Goal: Information Seeking & Learning: Learn about a topic

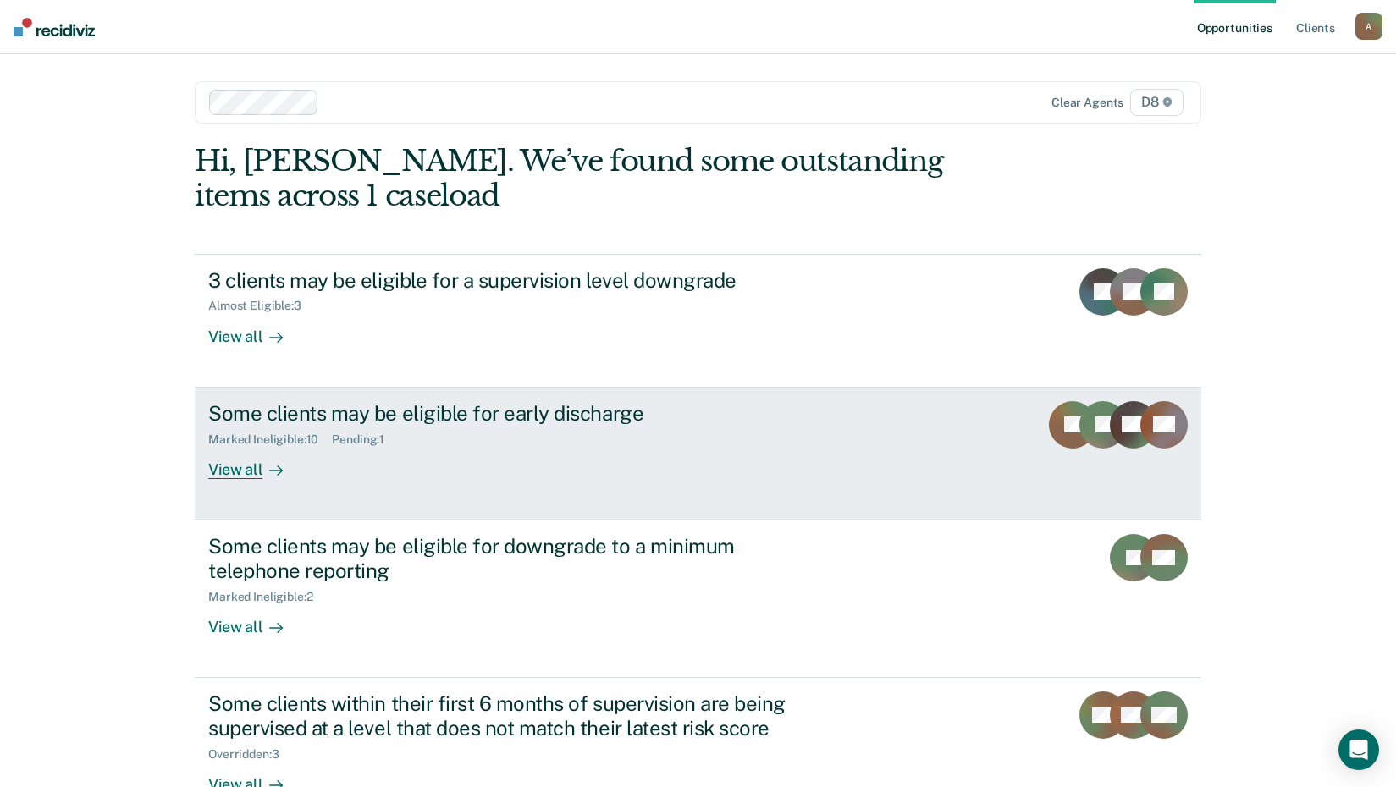
click at [239, 461] on div "View all" at bounding box center [255, 462] width 95 height 33
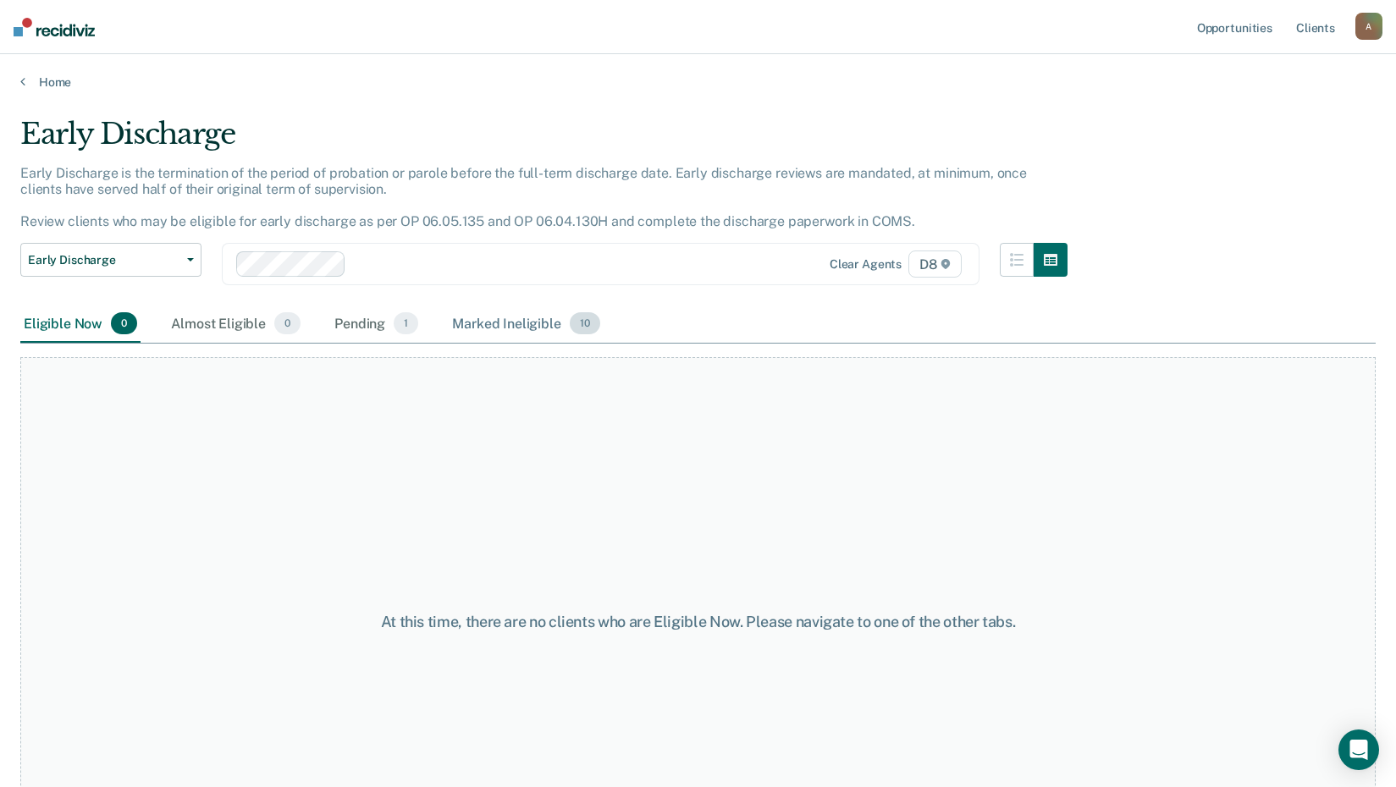
click at [511, 330] on div "Marked Ineligible 10" at bounding box center [526, 324] width 154 height 37
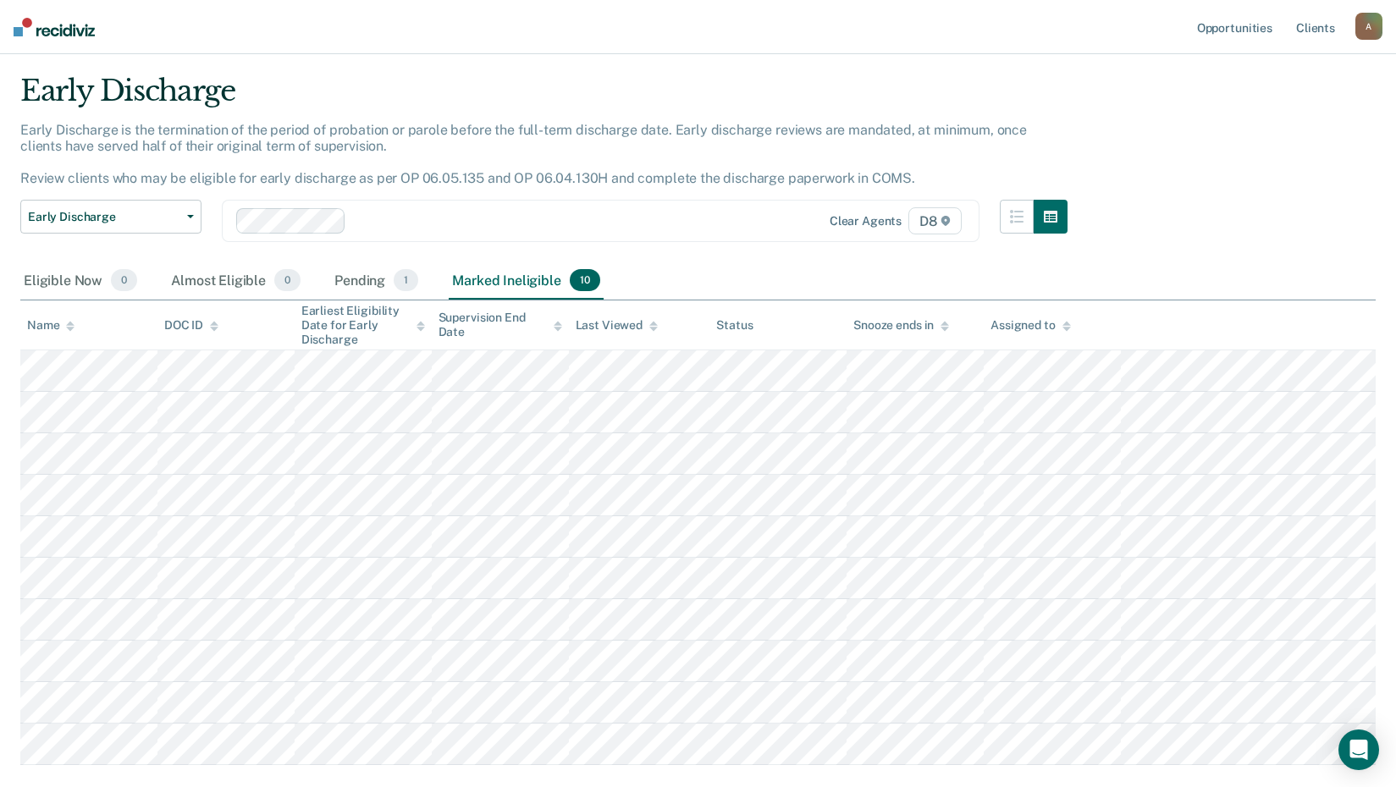
scroll to position [85, 0]
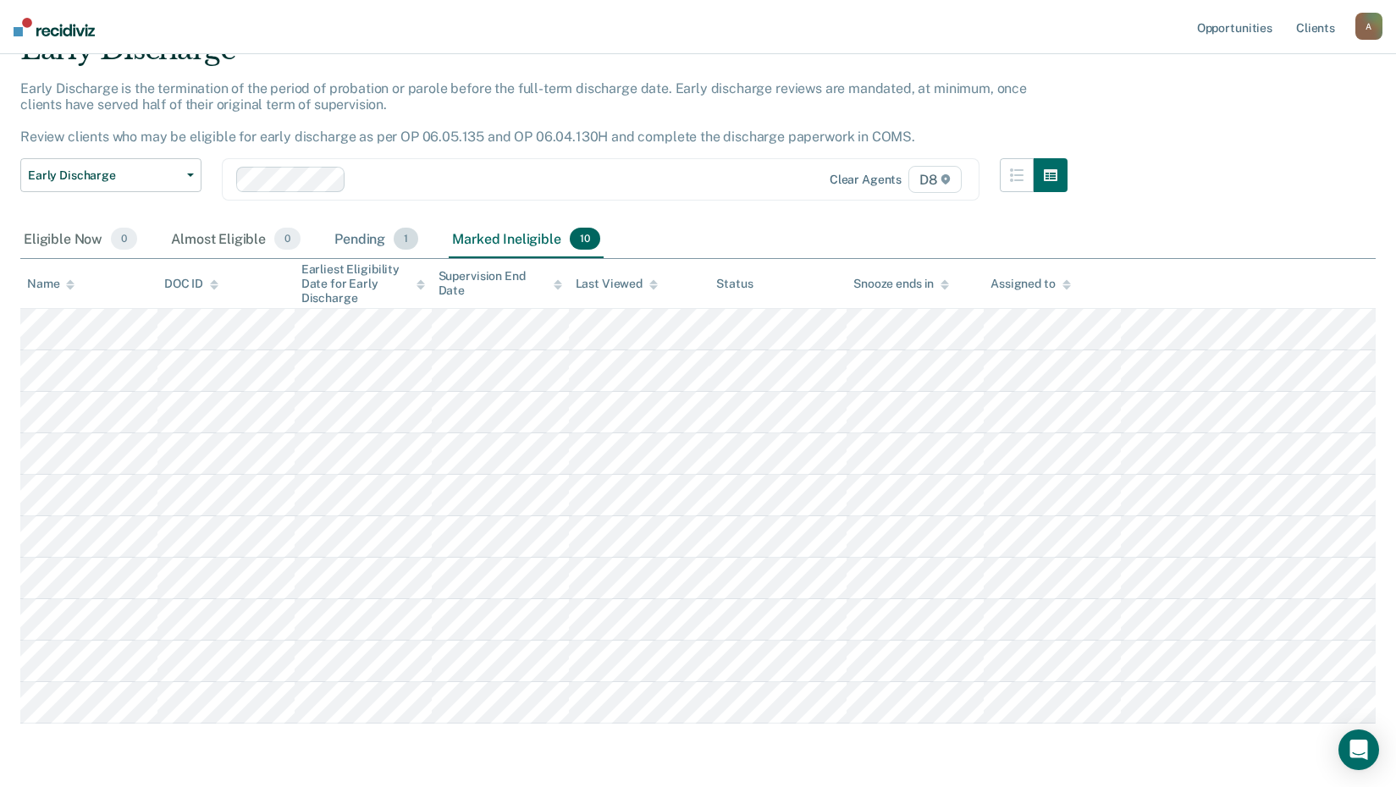
click at [357, 232] on div "Pending 1" at bounding box center [376, 239] width 91 height 37
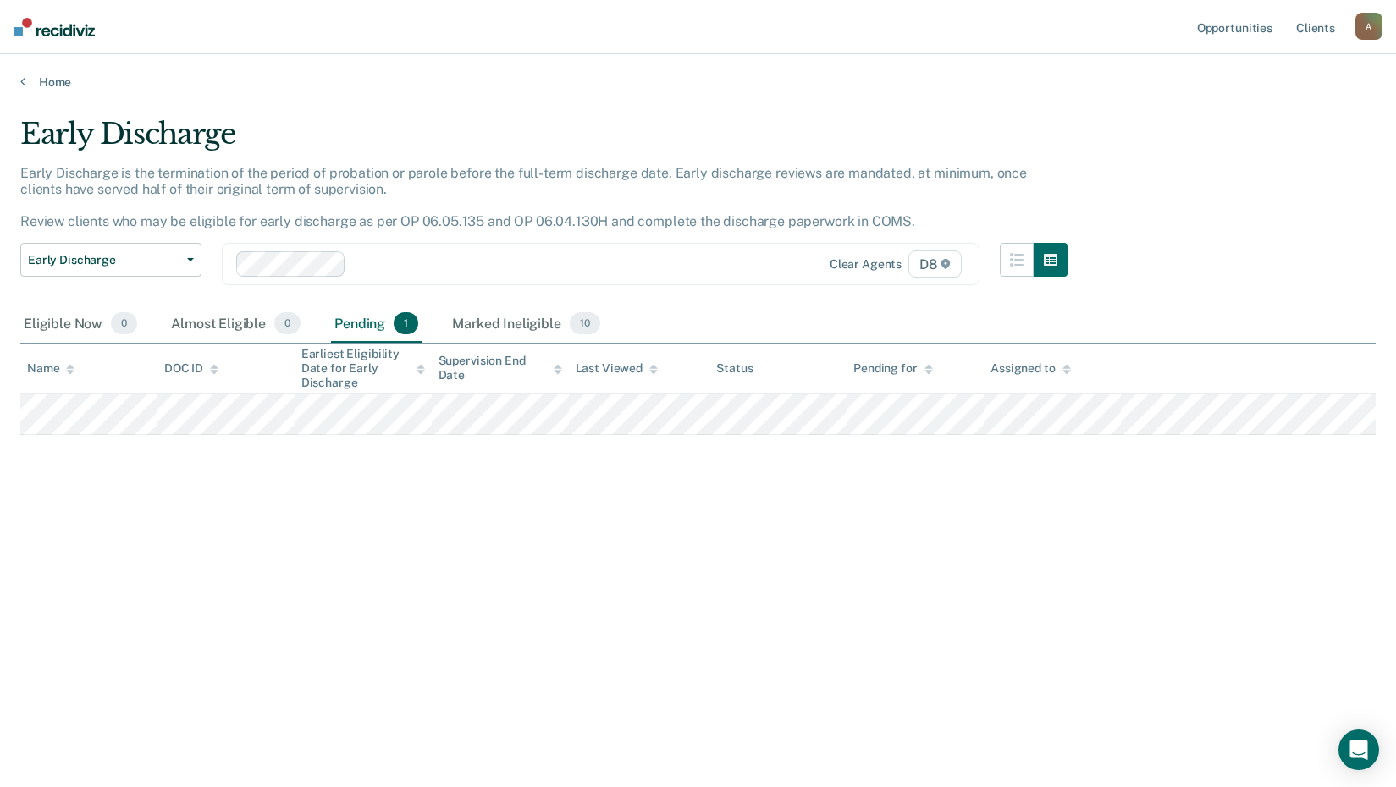
scroll to position [0, 0]
click at [435, 221] on p "Early Discharge is the termination of the period of probation or parole before …" at bounding box center [545, 197] width 1051 height 65
click at [193, 252] on button "Early Discharge" at bounding box center [110, 260] width 181 height 34
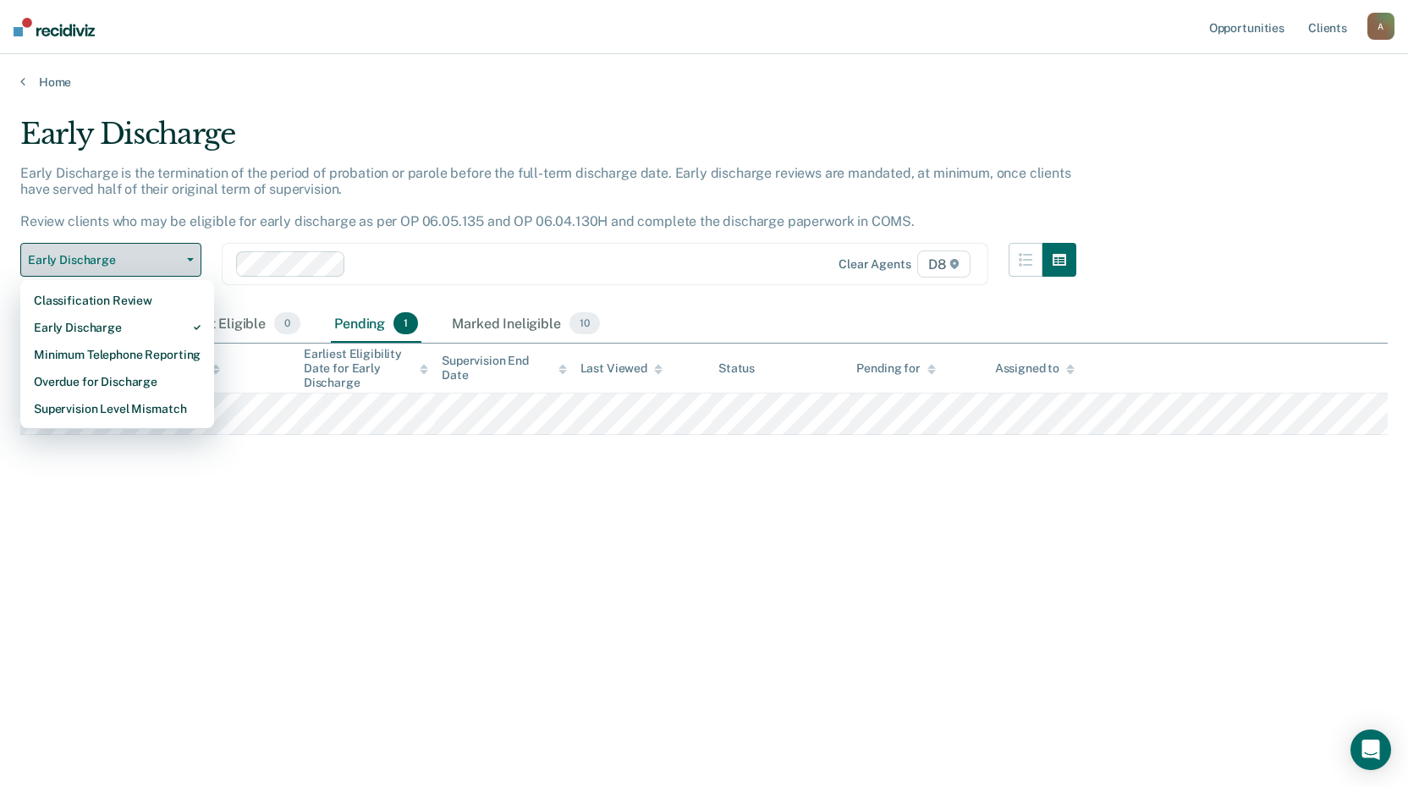
click at [193, 252] on button "Early Discharge" at bounding box center [110, 260] width 181 height 34
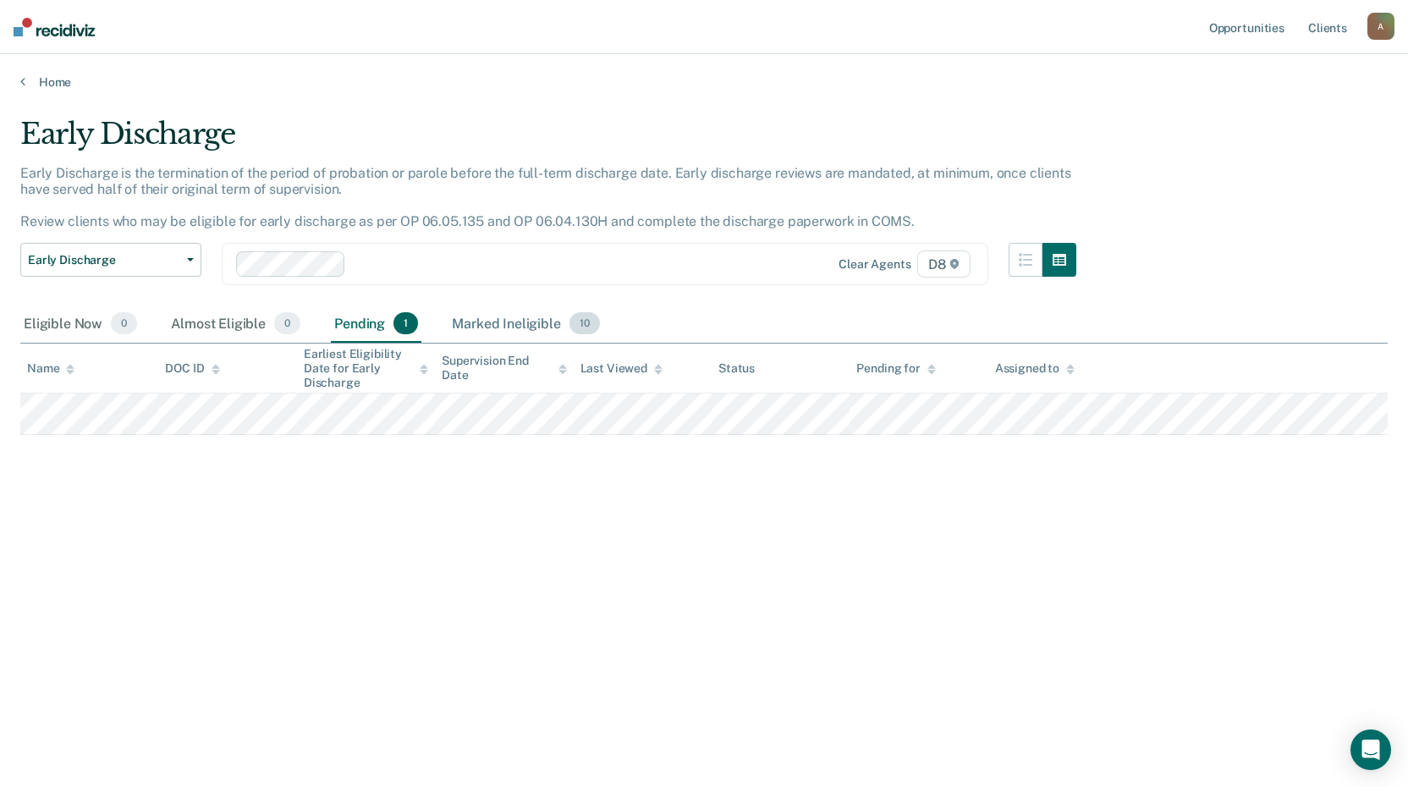
click at [524, 320] on div "Marked Ineligible 10" at bounding box center [526, 324] width 154 height 37
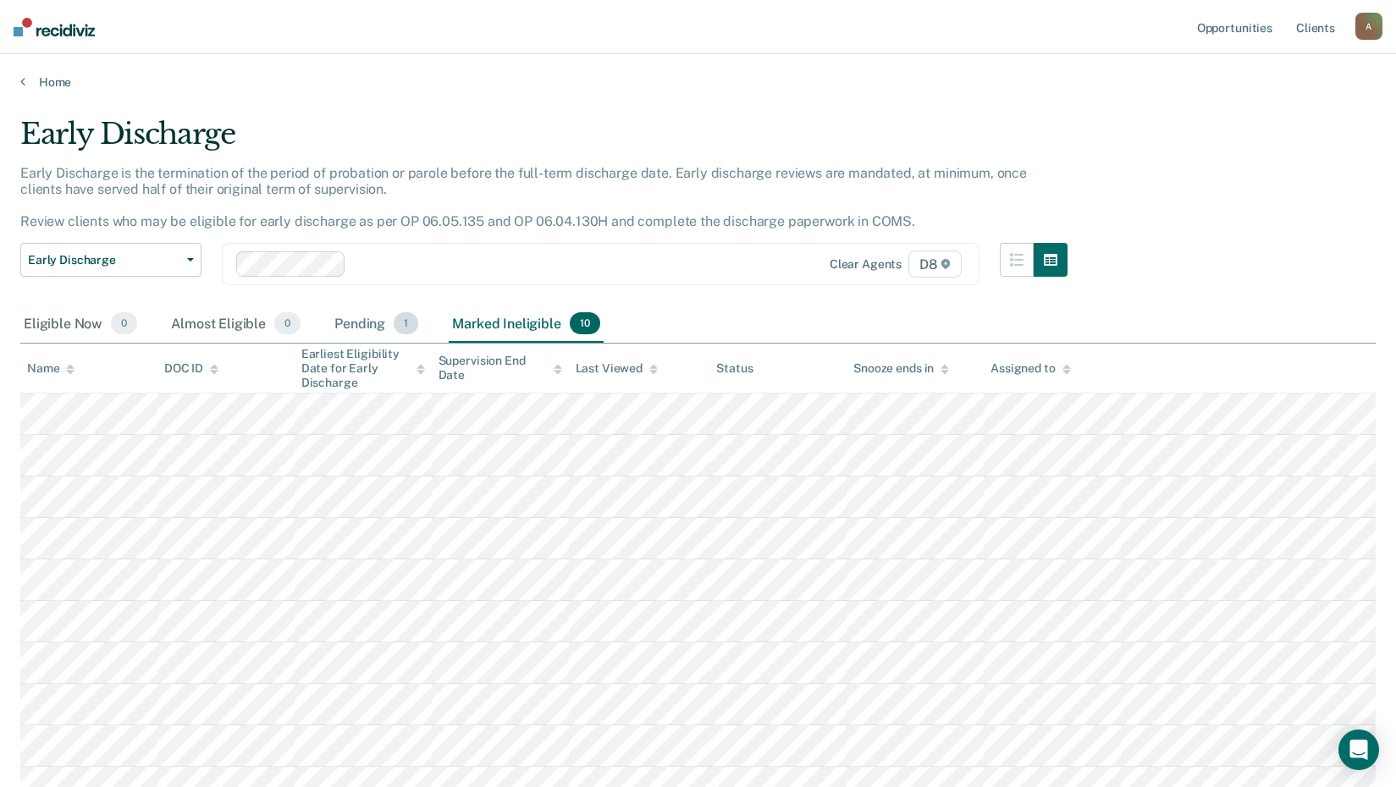
click at [383, 322] on div "Pending 1" at bounding box center [376, 324] width 91 height 37
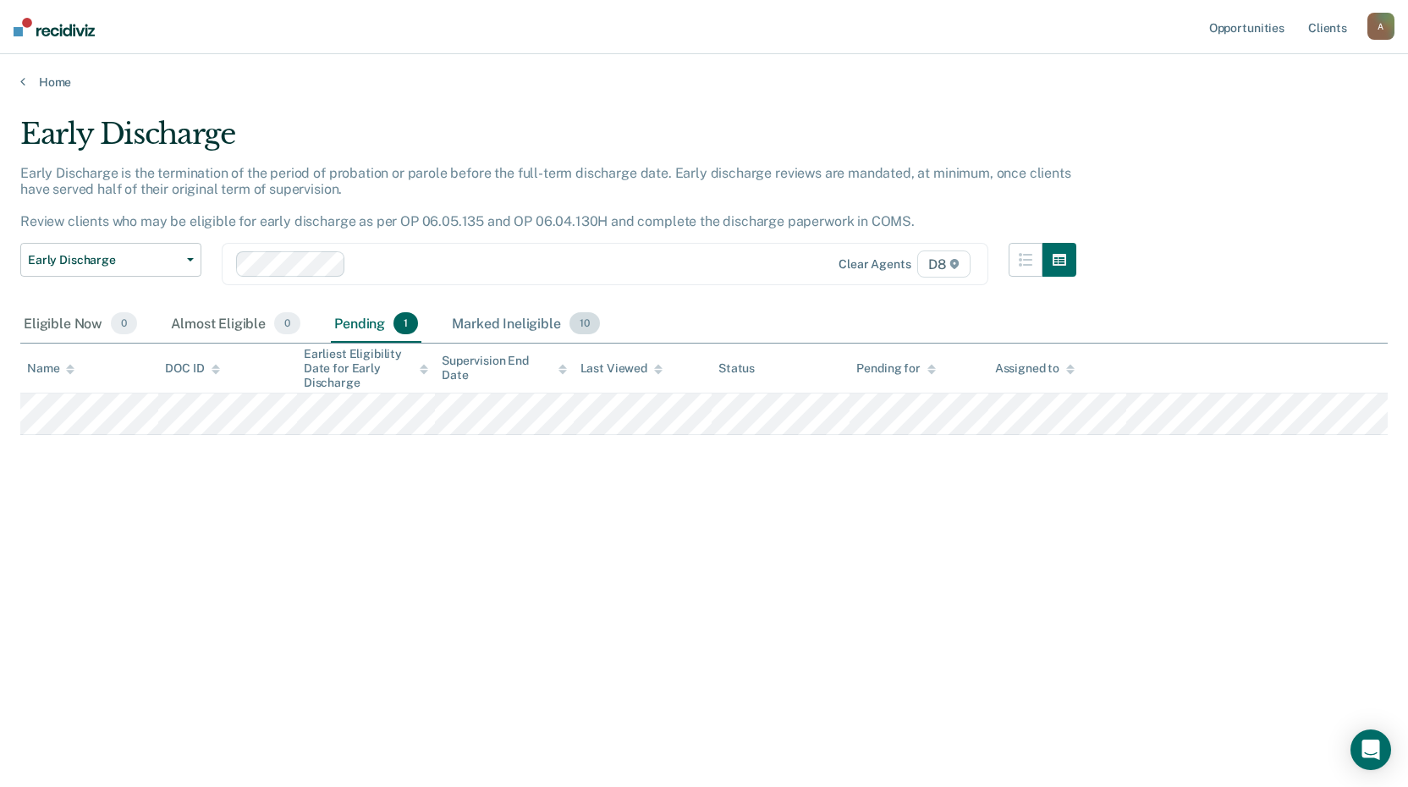
click at [479, 323] on div "Marked Ineligible 10" at bounding box center [526, 324] width 154 height 37
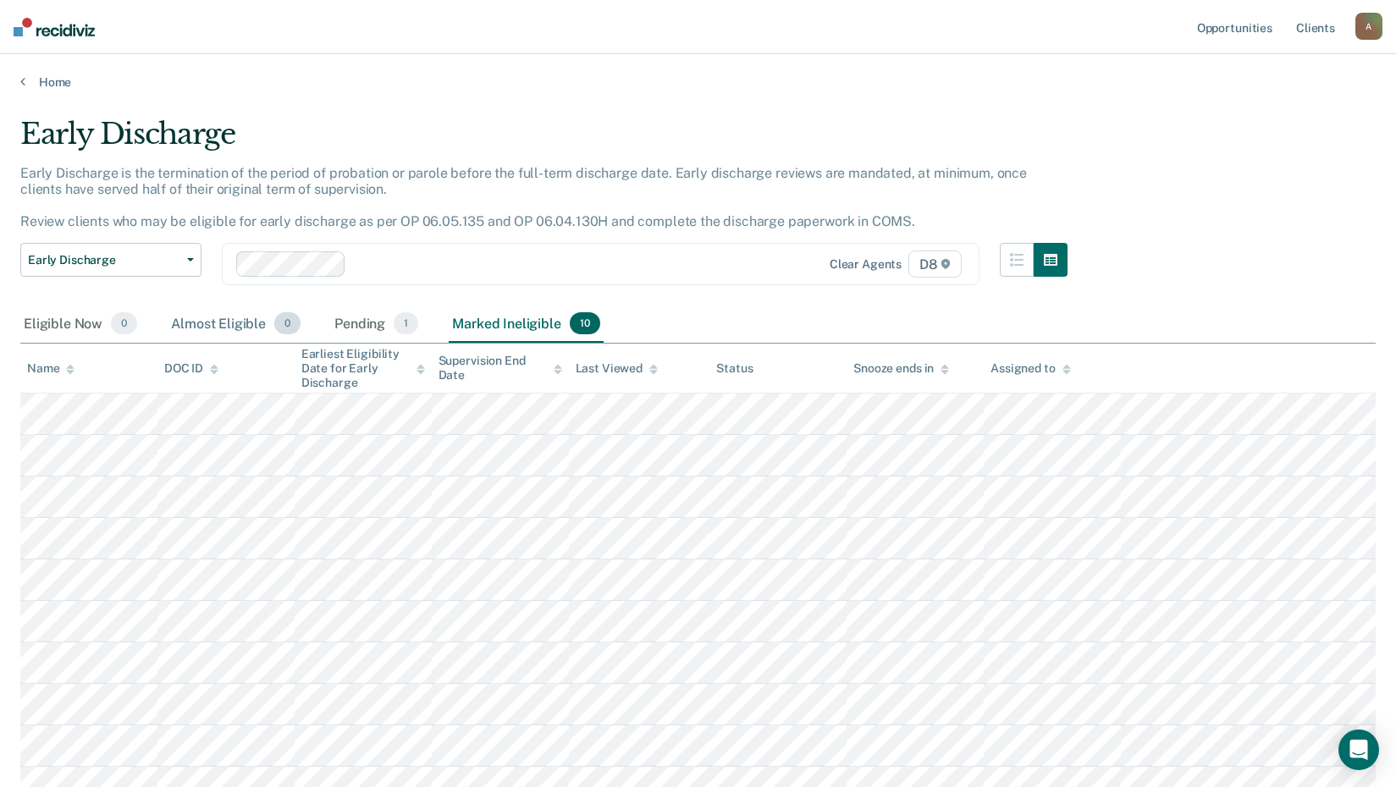
click at [216, 324] on div "Almost Eligible 0" at bounding box center [236, 324] width 136 height 37
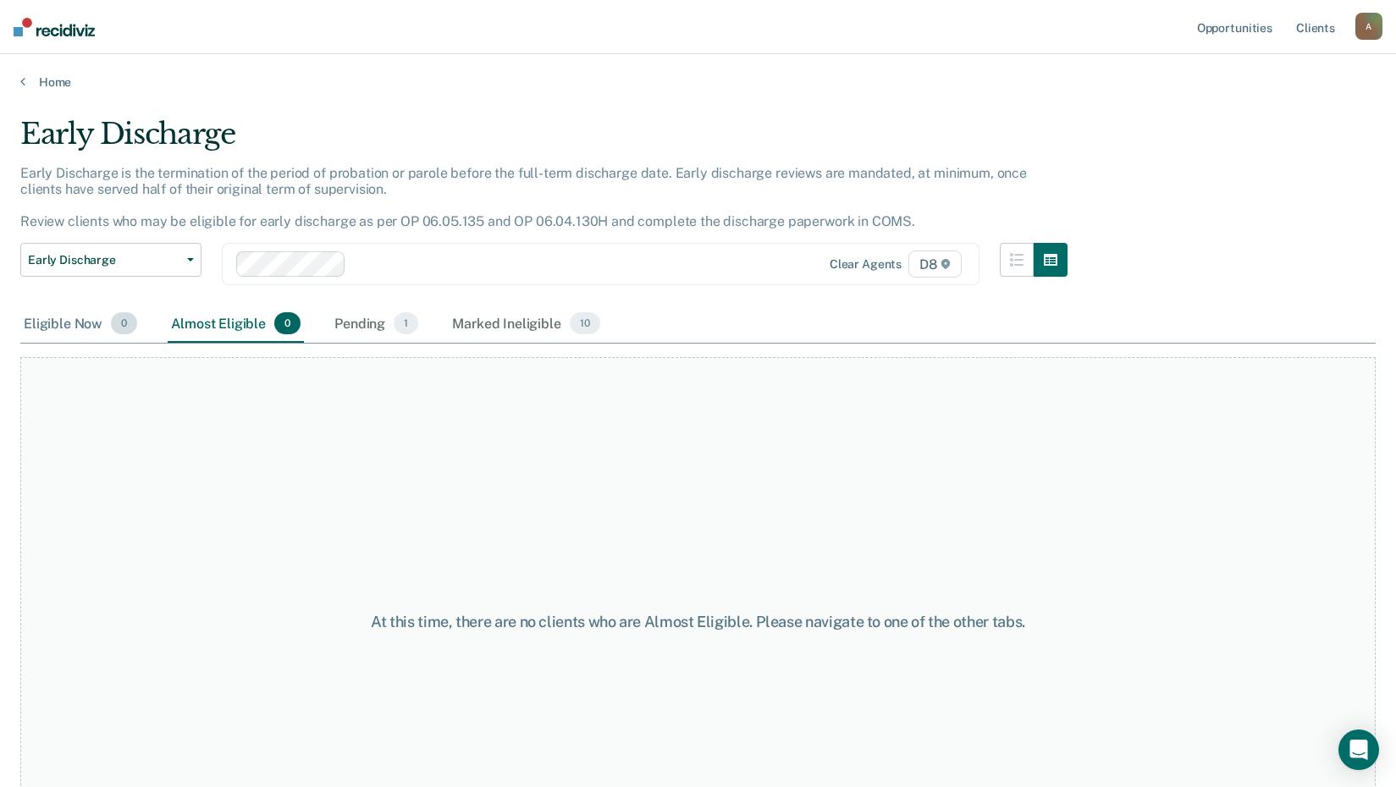
click at [56, 325] on div "Eligible Now 0" at bounding box center [80, 324] width 120 height 37
click at [497, 326] on div "Marked Ineligible 10" at bounding box center [526, 324] width 154 height 37
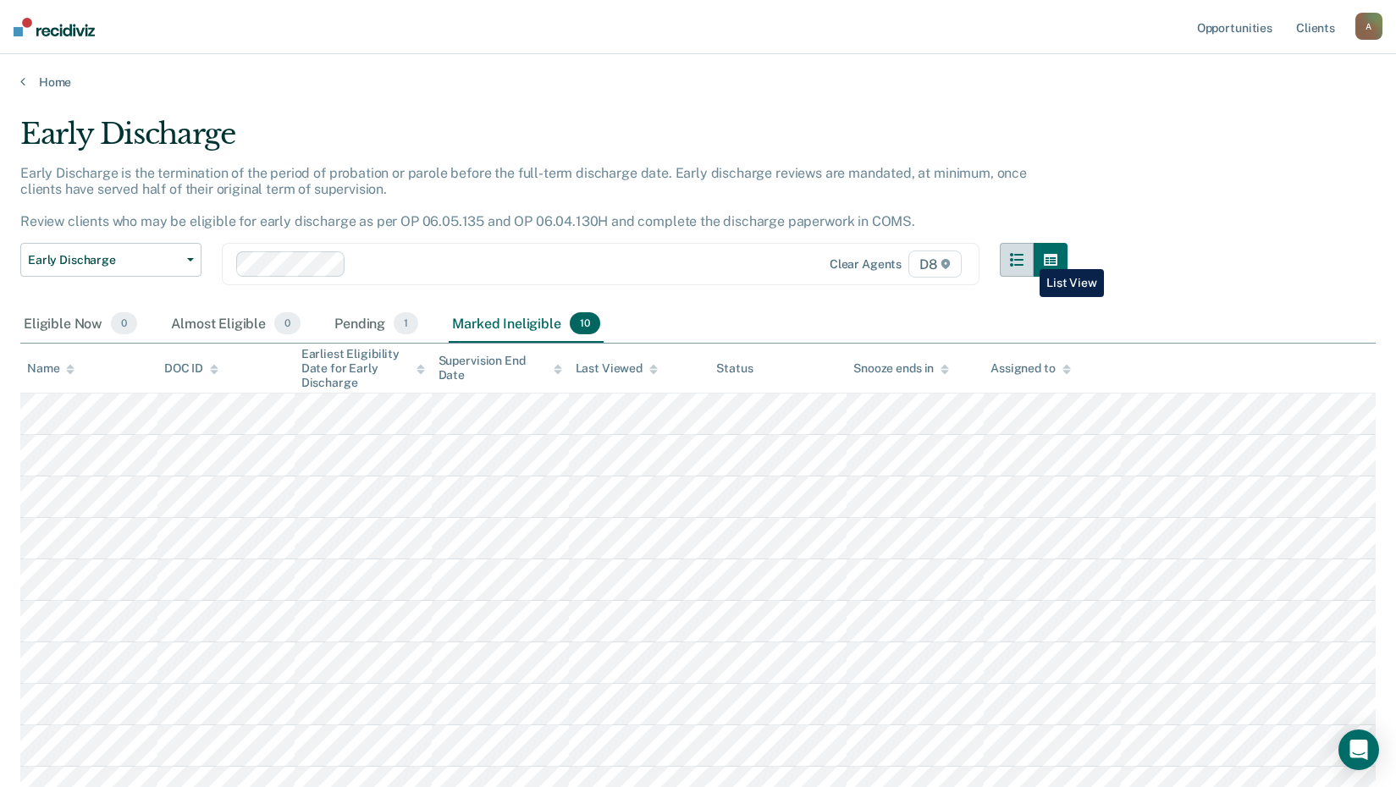
click at [1023, 256] on icon "button" at bounding box center [1017, 260] width 14 height 14
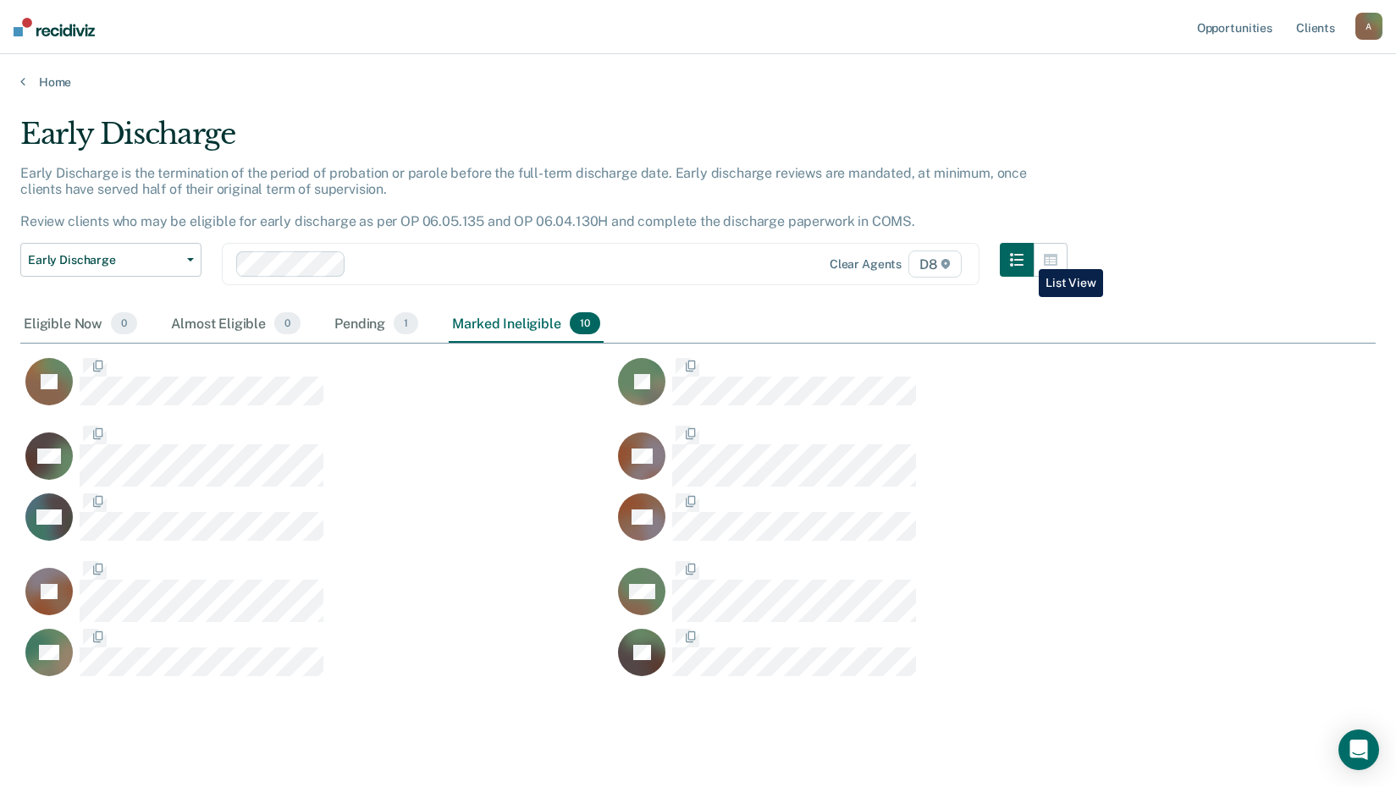
scroll to position [561, 1342]
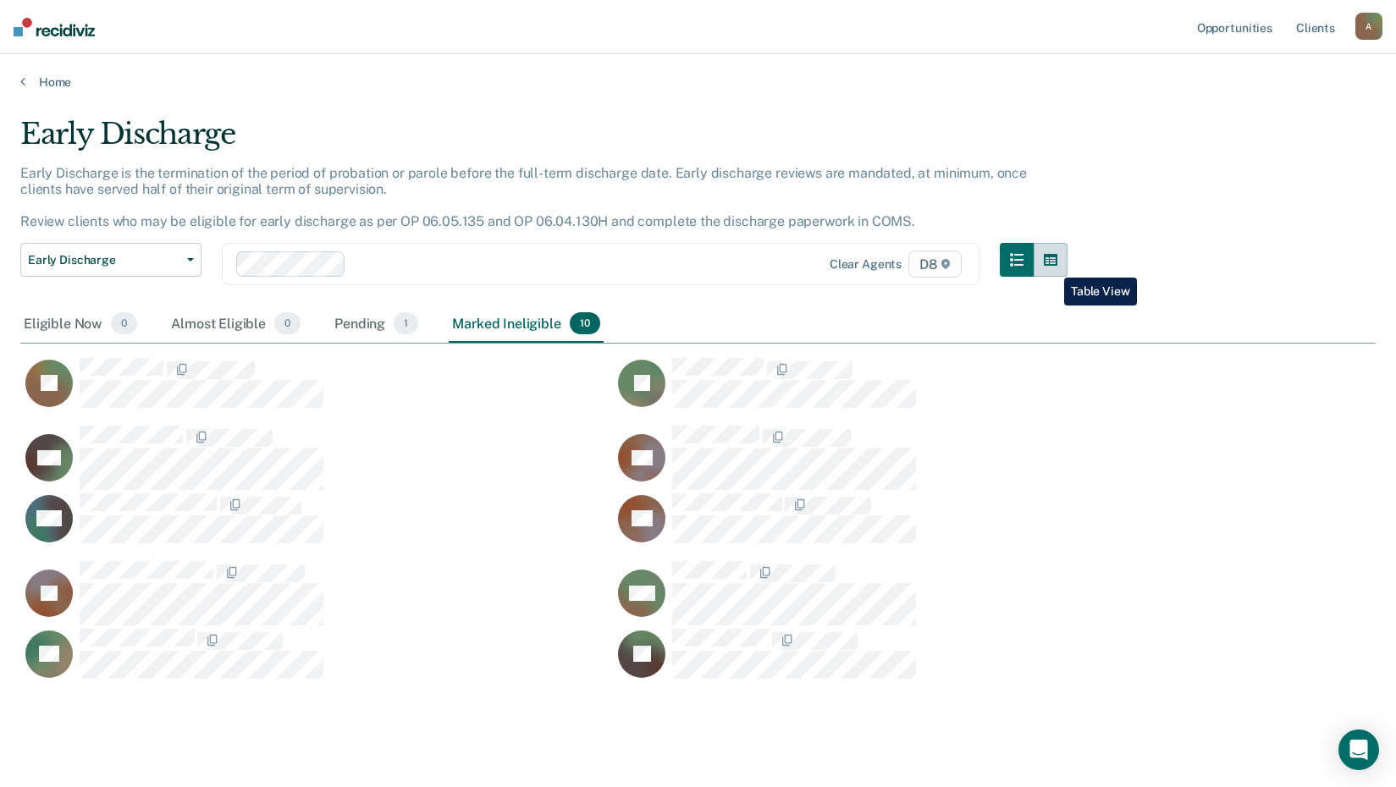
click at [1051, 264] on button "button" at bounding box center [1050, 260] width 34 height 34
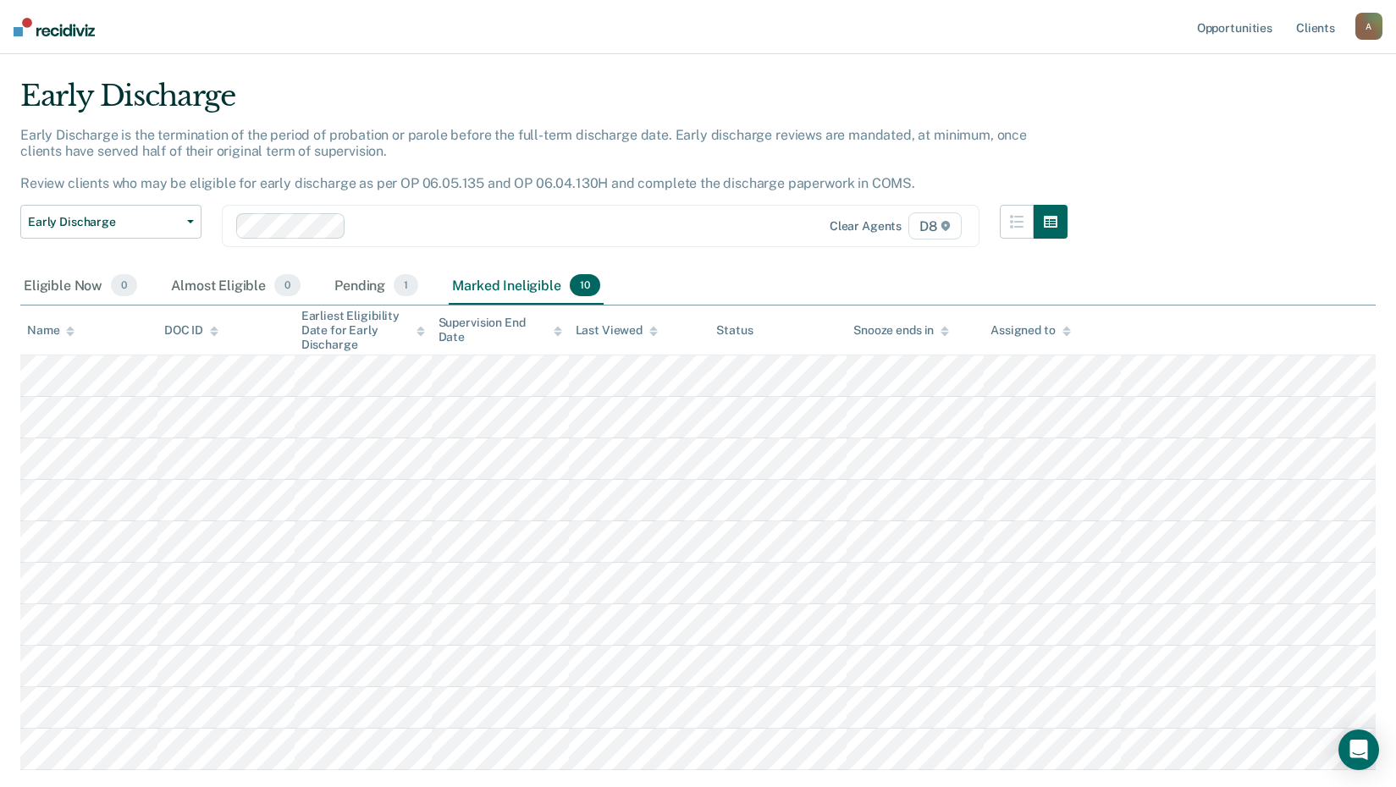
scroll to position [0, 0]
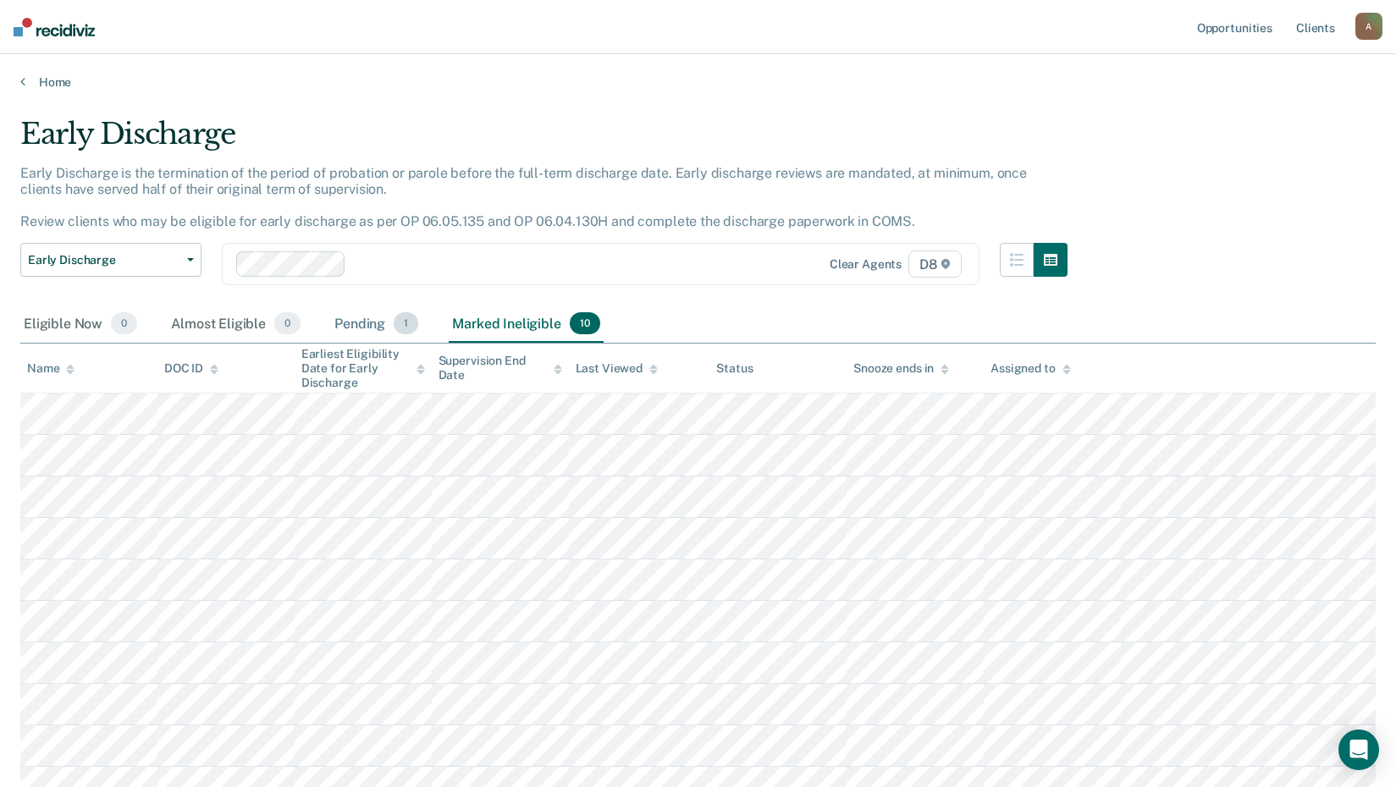
click at [363, 320] on div "Pending 1" at bounding box center [376, 324] width 91 height 37
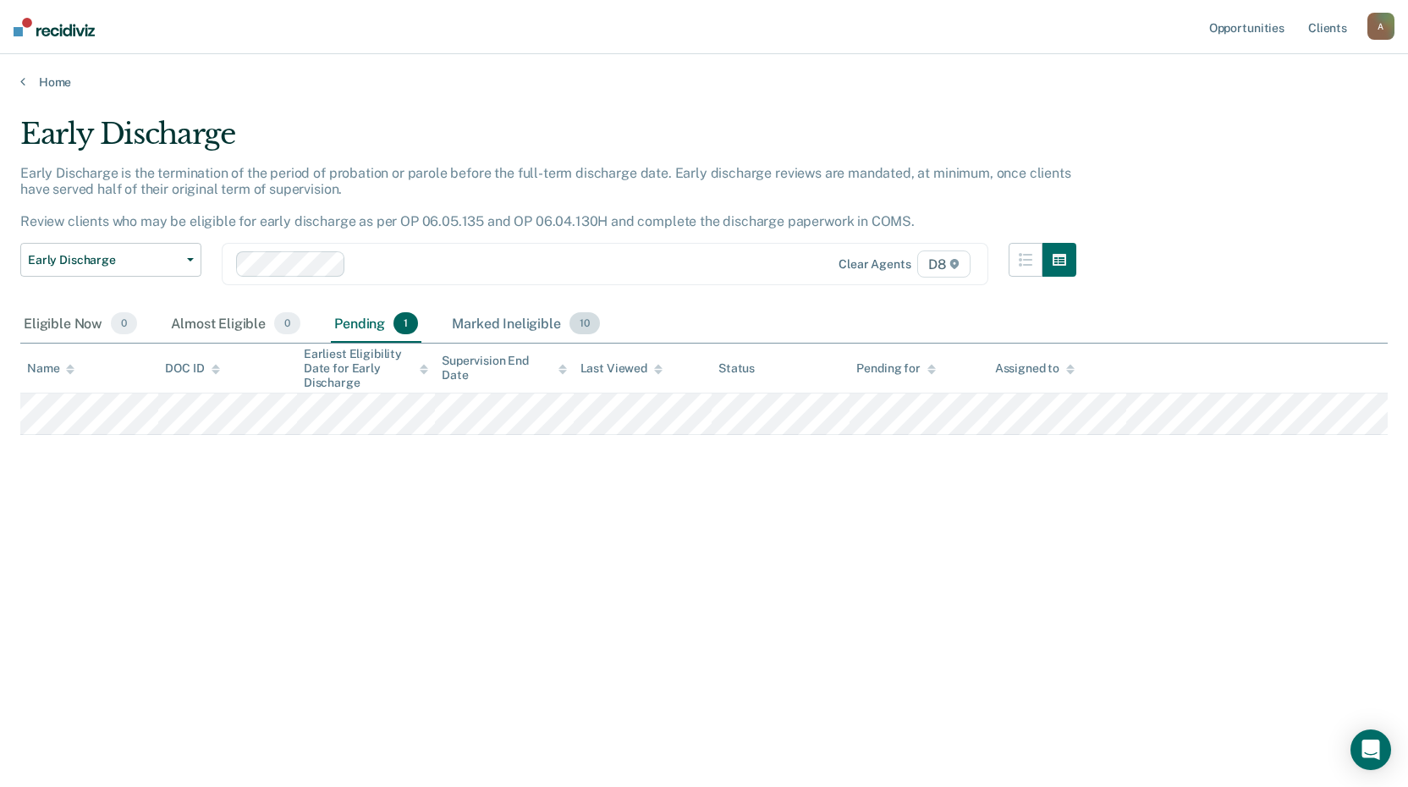
click at [522, 320] on div "Marked Ineligible 10" at bounding box center [526, 324] width 154 height 37
